Goal: Find specific page/section: Find specific page/section

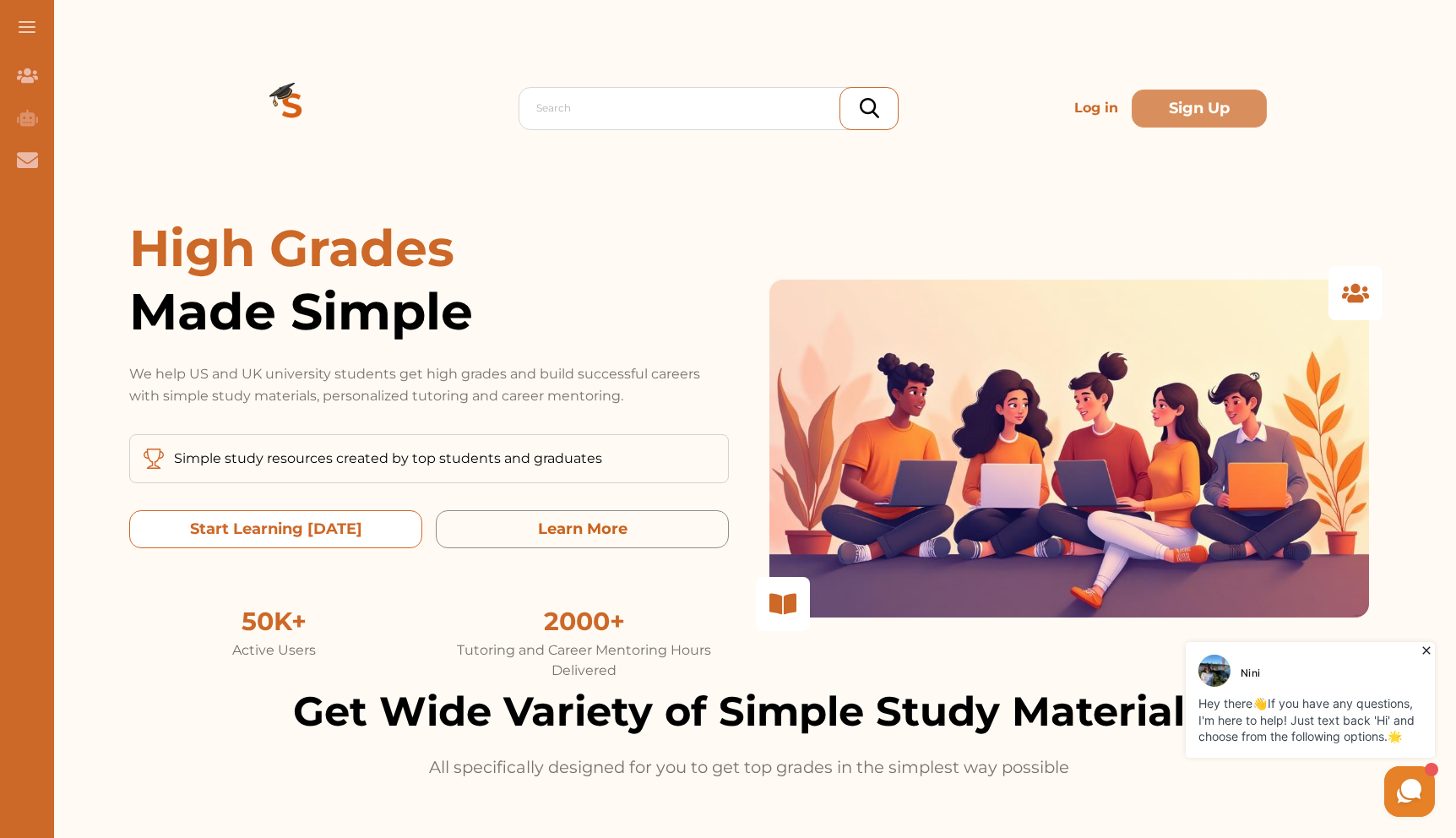
click at [346, 524] on today "Start Learning [DATE]" at bounding box center [275, 529] width 293 height 38
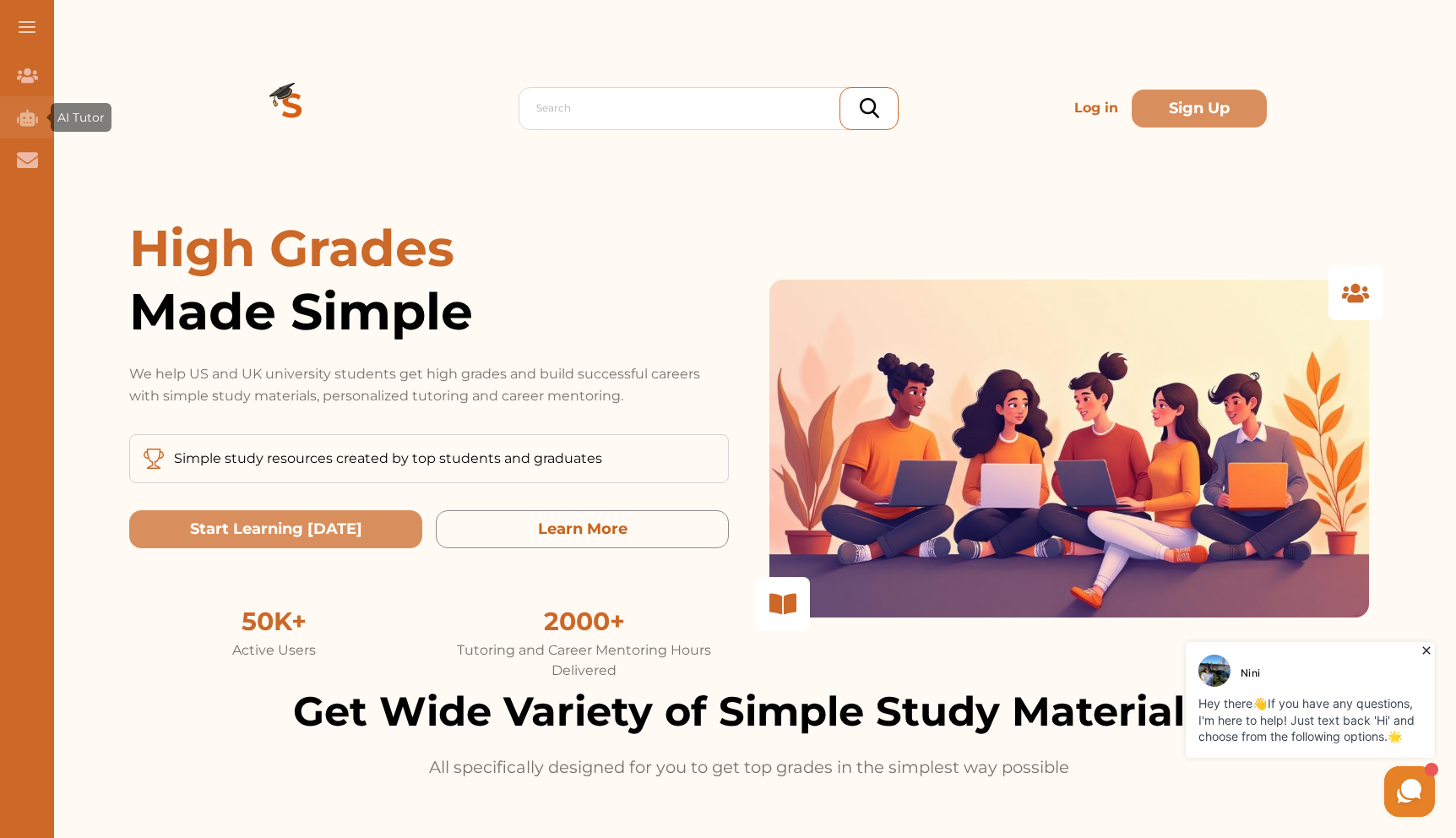
click at [30, 117] on icon "AI Tutor (Coming Soon)" at bounding box center [27, 117] width 21 height 21
click at [26, 74] on icon "Join Our Team" at bounding box center [27, 76] width 21 height 15
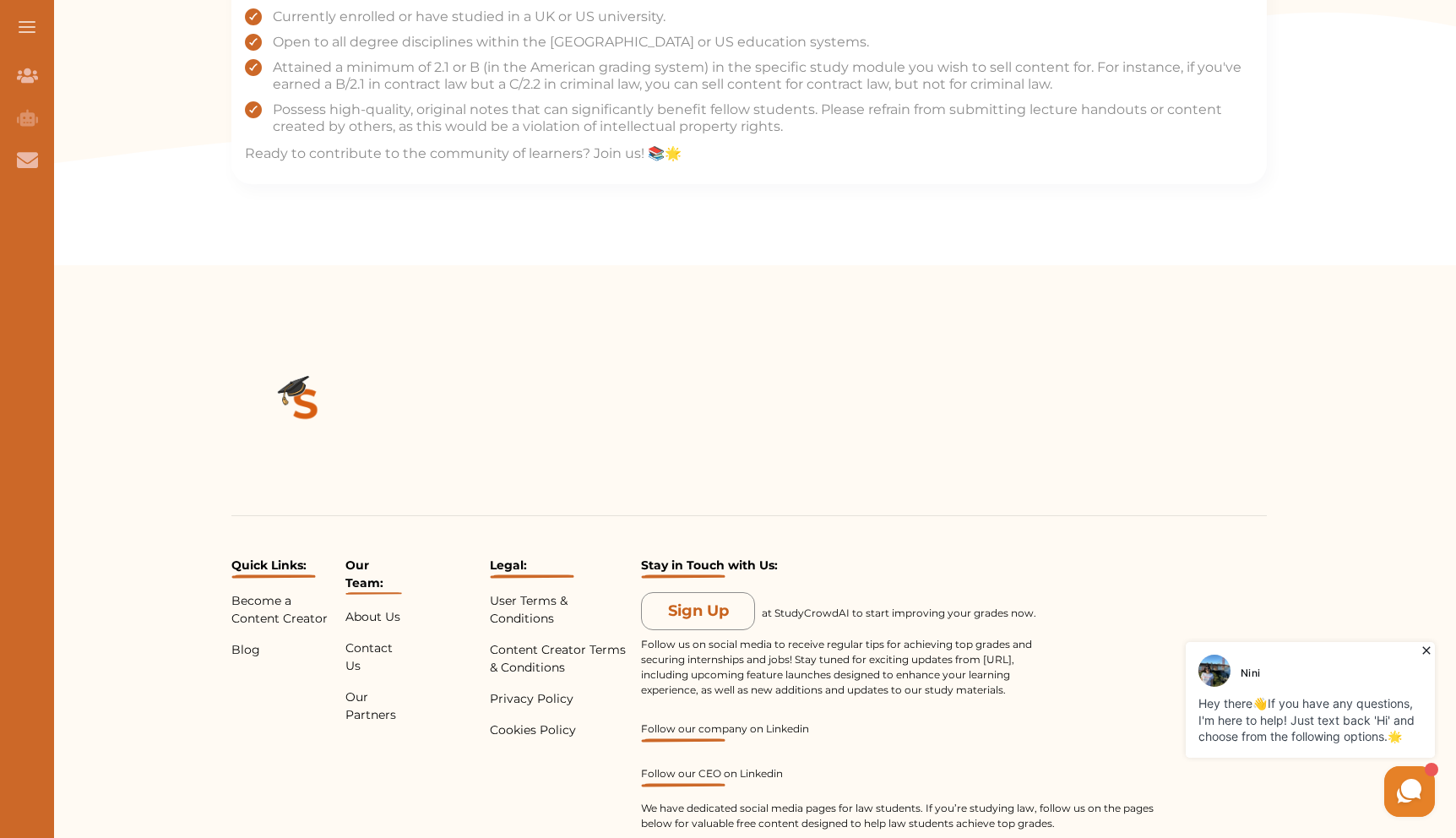
scroll to position [1414, 0]
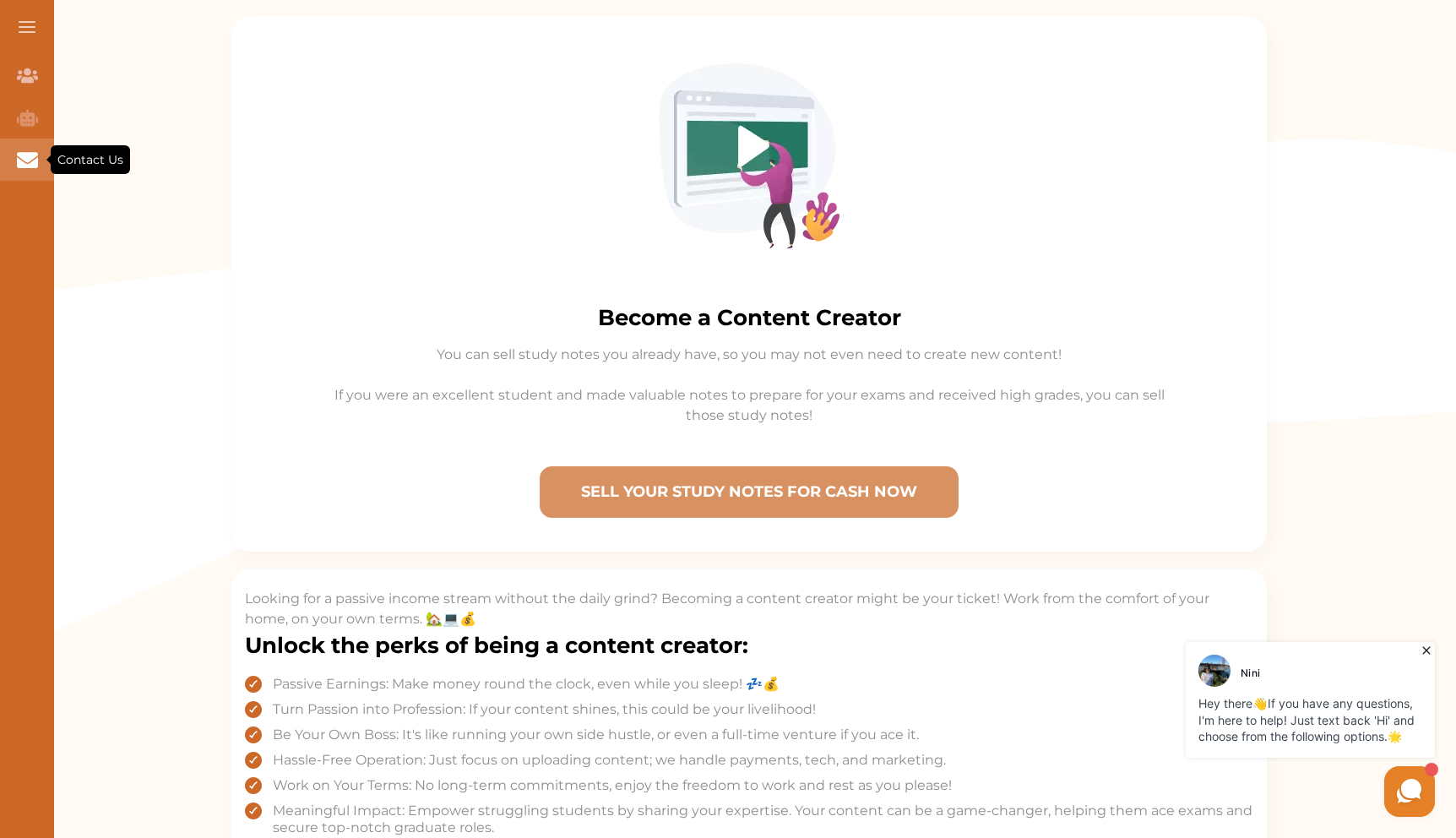
click at [8, 161] on div "Contact Us" at bounding box center [27, 159] width 54 height 42
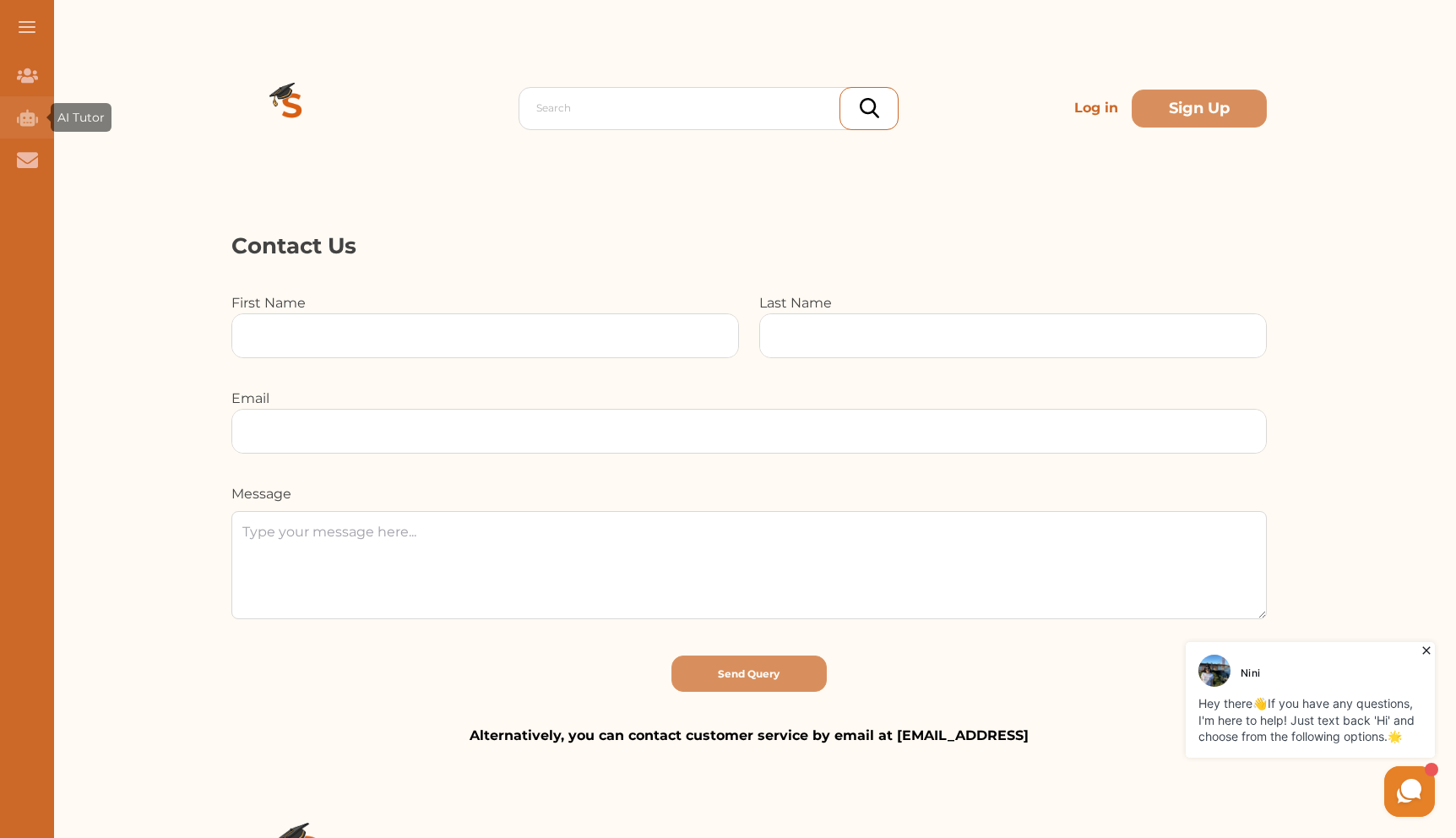
click at [8, 128] on div "AI Tutor (Coming Soon)" at bounding box center [27, 117] width 54 height 42
